Goal: Task Accomplishment & Management: Use online tool/utility

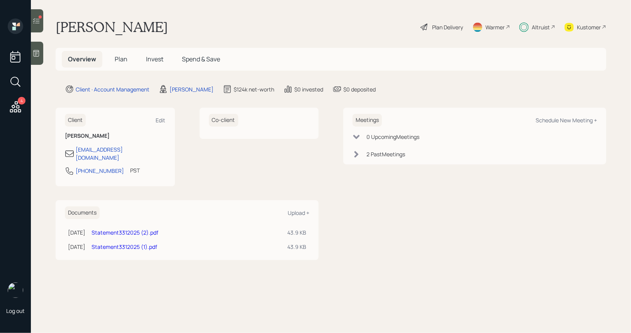
click at [159, 57] on span "Invest" at bounding box center [154, 59] width 17 height 9
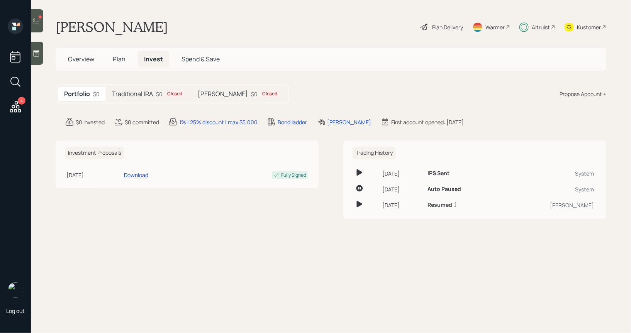
click at [143, 91] on h5 "Traditional IRA" at bounding box center [132, 93] width 41 height 7
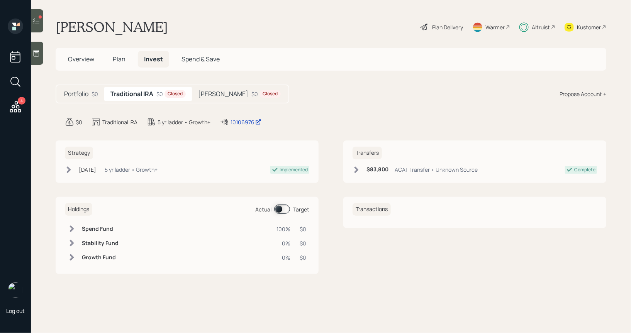
click at [218, 92] on h5 "Roth IRA" at bounding box center [223, 93] width 50 height 7
click at [240, 119] on div "10106975" at bounding box center [255, 122] width 31 height 8
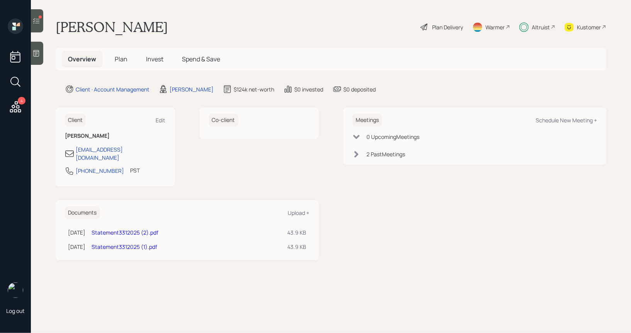
click at [36, 23] on icon at bounding box center [36, 21] width 8 height 8
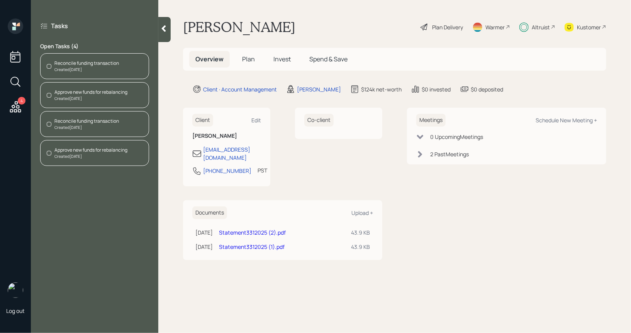
click at [78, 60] on div "Reconcile funding transaction" at bounding box center [86, 63] width 65 height 7
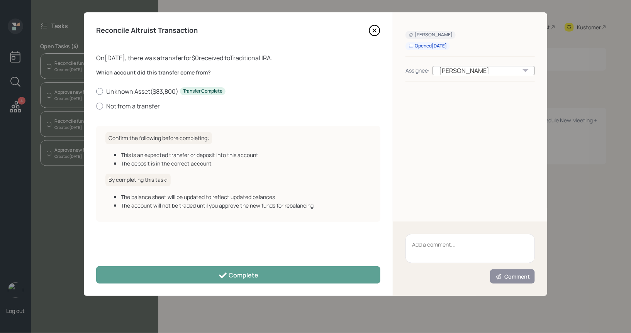
click at [119, 92] on label "Unknown Asset ( $83,800 ) Transfer Complete" at bounding box center [238, 91] width 284 height 9
click at [96, 92] on input "Unknown Asset ( $83,800 ) Transfer Complete" at bounding box center [96, 91] width 0 height 0
radio input "true"
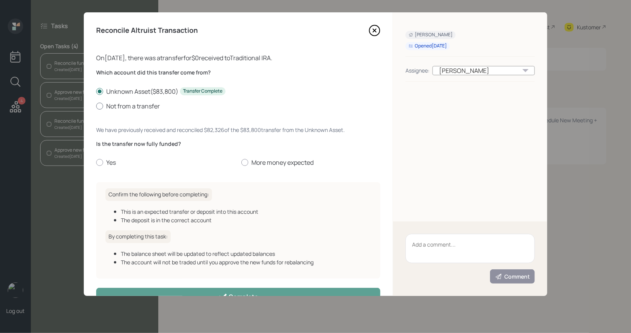
click at [114, 108] on label "Not from a transfer" at bounding box center [238, 106] width 284 height 9
click at [96, 106] on input "Not from a transfer" at bounding box center [96, 106] width 0 height 0
radio input "true"
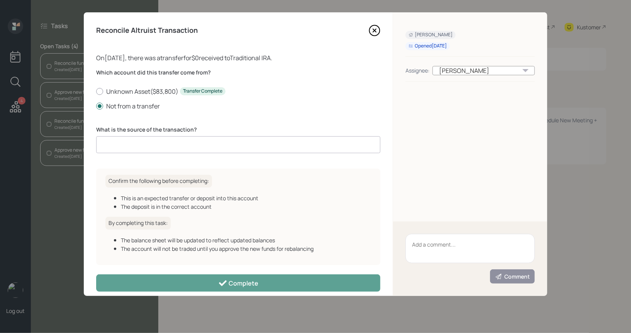
click at [125, 145] on input at bounding box center [238, 144] width 284 height 17
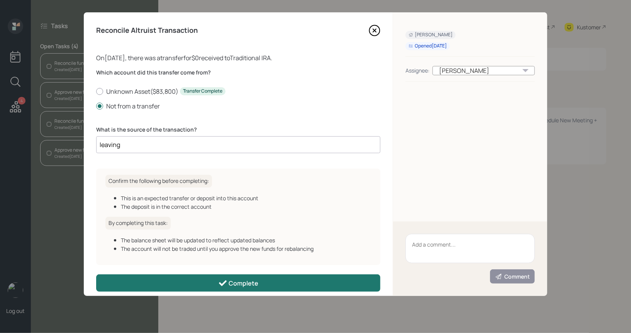
type input "leaving"
click at [167, 284] on button "Complete" at bounding box center [238, 283] width 284 height 17
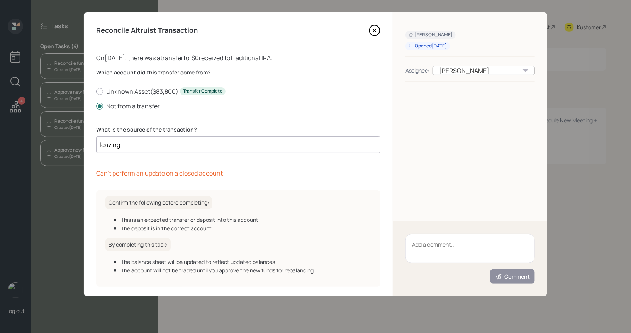
click at [374, 31] on icon at bounding box center [374, 30] width 3 height 3
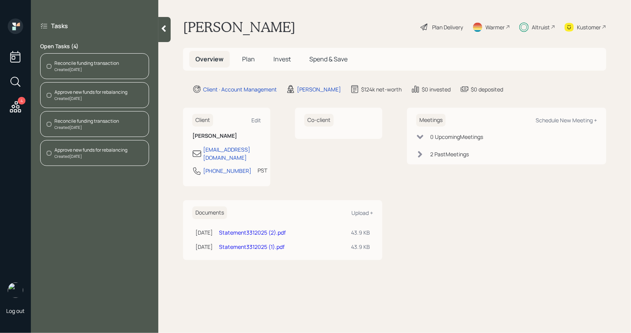
click at [88, 67] on div "Created [DATE]" at bounding box center [86, 70] width 65 height 6
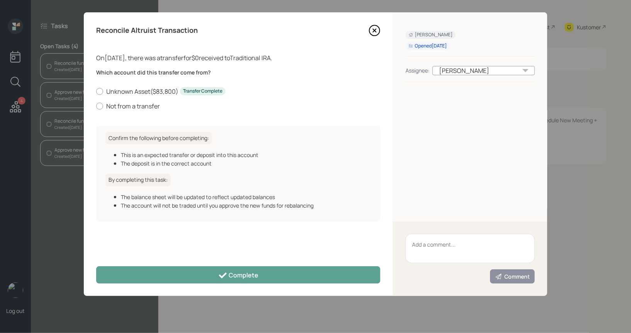
click at [472, 247] on textarea at bounding box center [470, 248] width 129 height 29
click at [102, 107] on div at bounding box center [99, 106] width 7 height 7
click at [96, 106] on input "Not from a transfer" at bounding box center [96, 106] width 0 height 0
radio input "true"
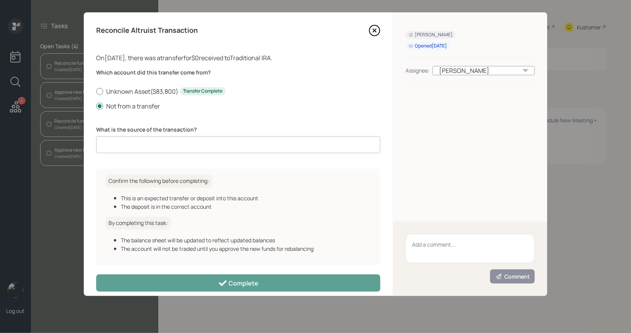
click at [100, 93] on div at bounding box center [99, 91] width 7 height 7
click at [96, 92] on input "Unknown Asset ( $83,800 ) Transfer Complete" at bounding box center [96, 91] width 0 height 0
radio input "true"
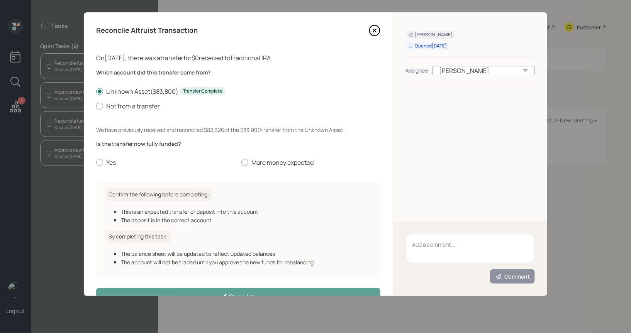
scroll to position [22, 0]
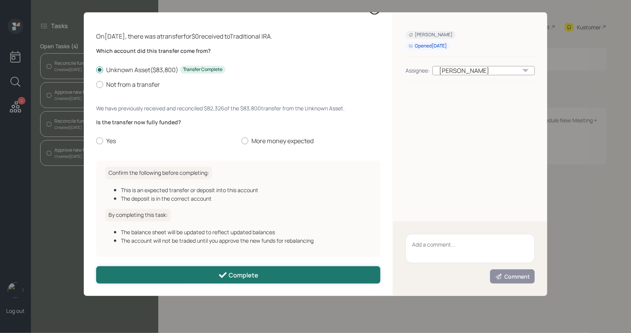
click at [248, 270] on button "Complete" at bounding box center [238, 275] width 284 height 17
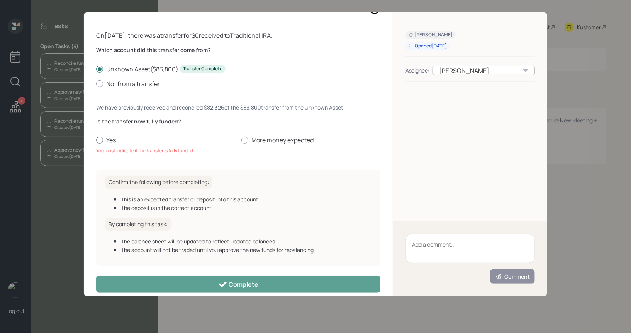
click at [109, 139] on label "Yes" at bounding box center [165, 140] width 139 height 9
click at [96, 140] on input "Yes" at bounding box center [96, 140] width 0 height 0
radio input "true"
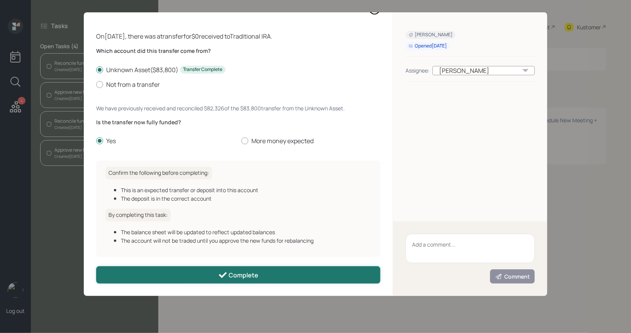
click at [191, 277] on button "Complete" at bounding box center [238, 275] width 284 height 17
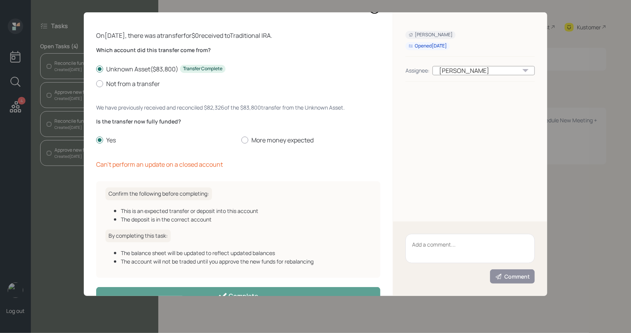
scroll to position [44, 0]
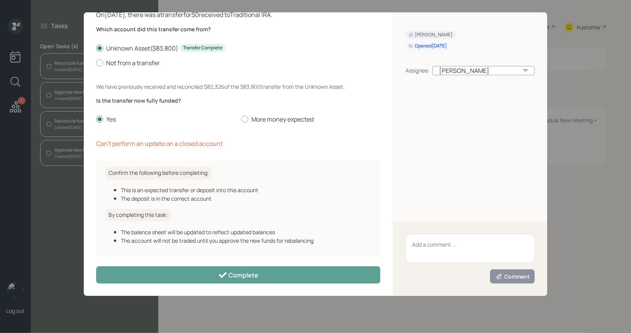
click at [438, 243] on textarea at bounding box center [470, 248] width 129 height 29
type textarea "x"
type textarea "leaving"
click at [523, 278] on div "Comment" at bounding box center [512, 277] width 35 height 8
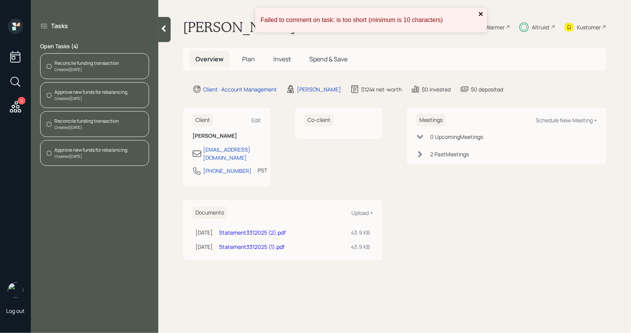
click at [480, 12] on icon "close" at bounding box center [481, 14] width 5 height 6
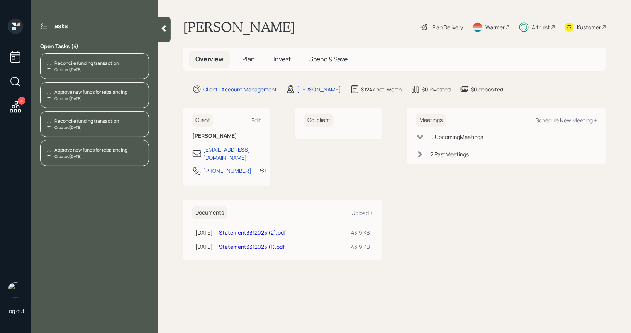
click at [17, 100] on icon at bounding box center [16, 107] width 14 height 14
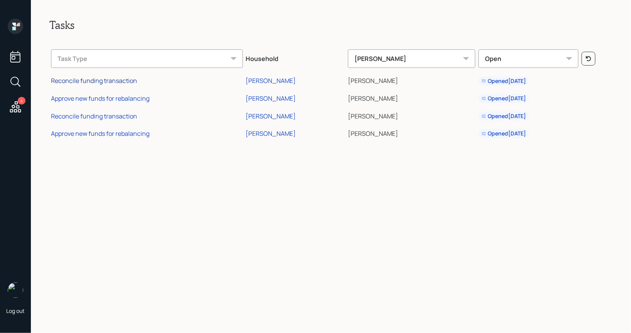
click at [117, 81] on div "Reconcile funding transaction" at bounding box center [94, 81] width 86 height 9
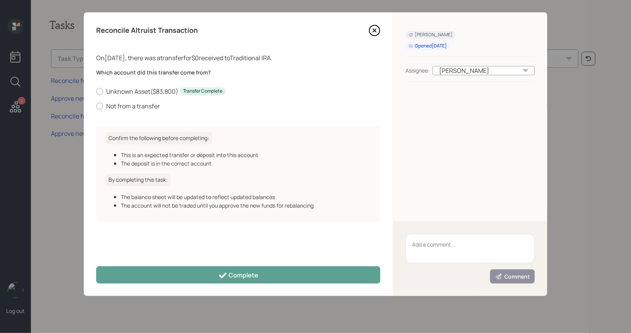
click at [476, 249] on textarea at bounding box center [470, 248] width 129 height 29
type textarea "x"
click at [374, 28] on icon at bounding box center [375, 31] width 12 height 12
